Goal: Information Seeking & Learning: Learn about a topic

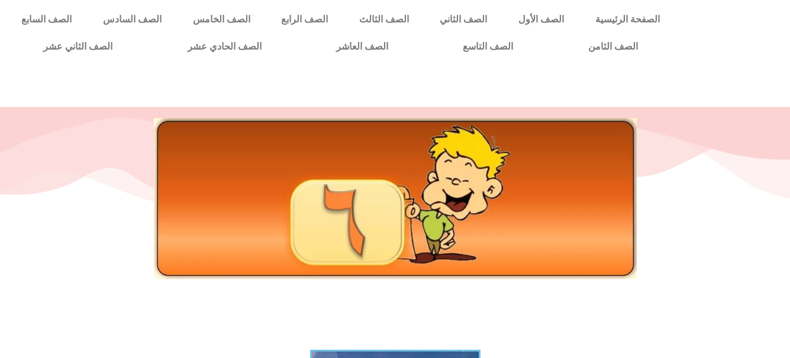
click at [716, 247] on div at bounding box center [395, 198] width 754 height 161
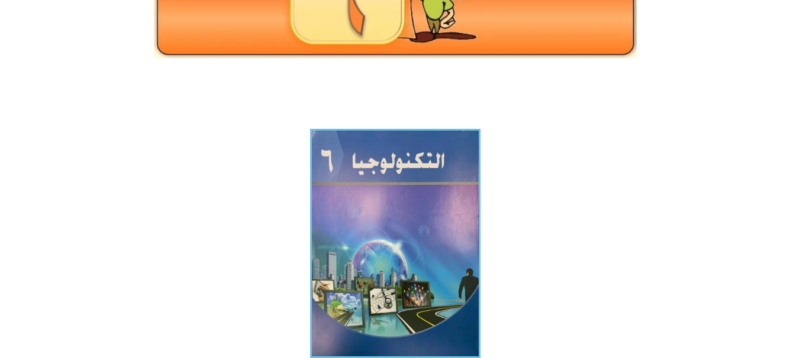
scroll to position [240, 0]
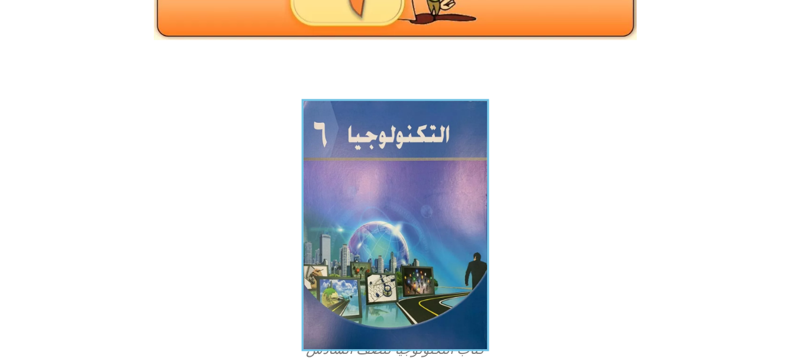
click at [394, 257] on img at bounding box center [395, 225] width 188 height 253
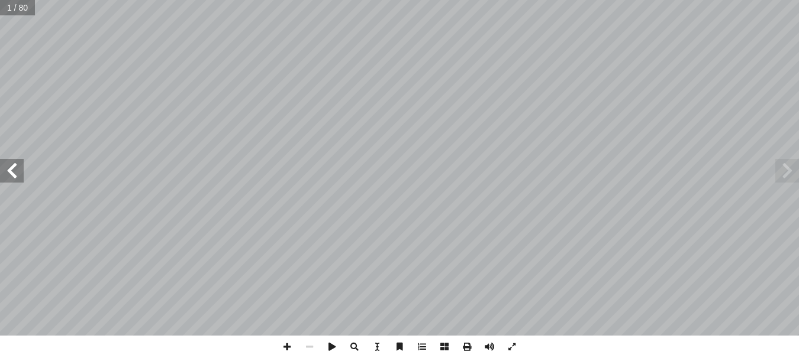
click at [11, 182] on span at bounding box center [12, 171] width 24 height 24
click at [512, 340] on span at bounding box center [511, 347] width 22 height 22
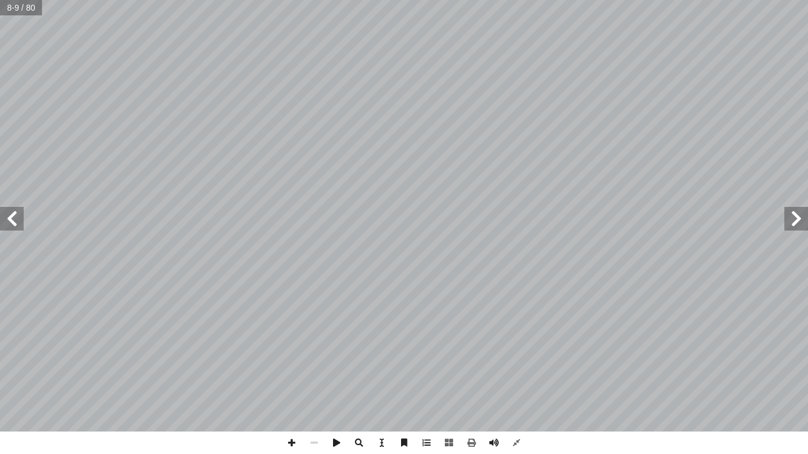
click at [7, 221] on span at bounding box center [12, 219] width 24 height 24
click at [290, 358] on span at bounding box center [291, 443] width 22 height 22
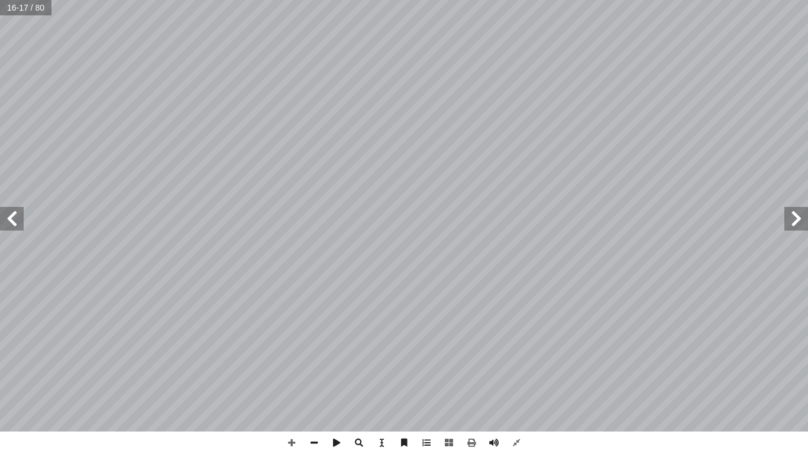
click at [13, 214] on span at bounding box center [12, 219] width 24 height 24
